Goal: Find specific page/section: Find specific page/section

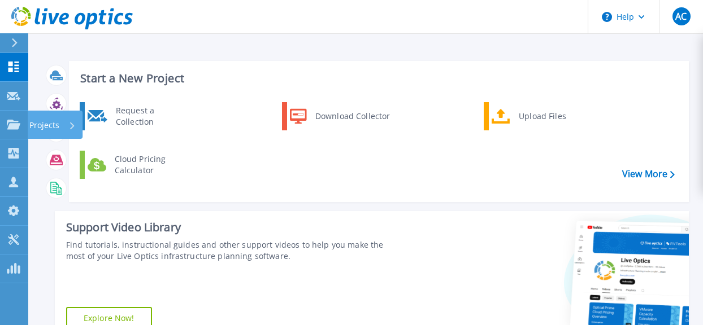
drag, startPoint x: 32, startPoint y: 121, endPoint x: 43, endPoint y: 120, distance: 11.4
click at [32, 121] on p "Projects" at bounding box center [44, 125] width 30 height 29
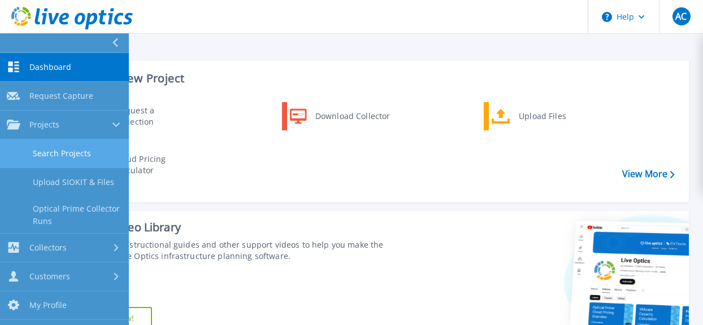
click at [81, 156] on link "Search Projects" at bounding box center [64, 154] width 129 height 29
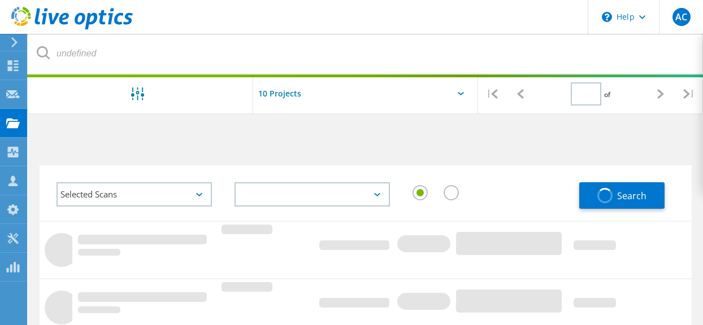
type input "1"
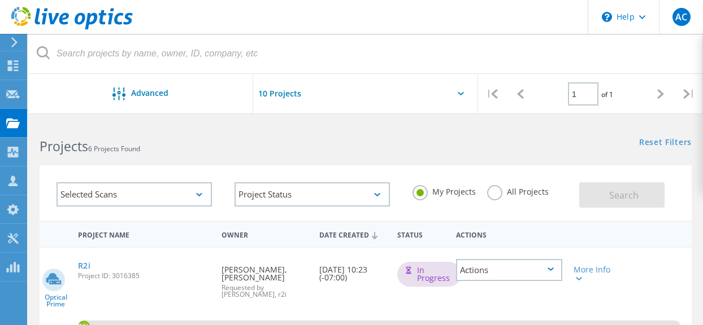
scroll to position [56, 0]
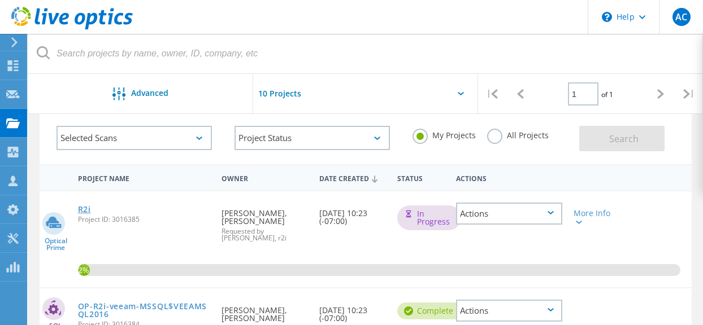
click at [85, 207] on link "R2i" at bounding box center [84, 210] width 13 height 8
